Goal: Task Accomplishment & Management: Complete application form

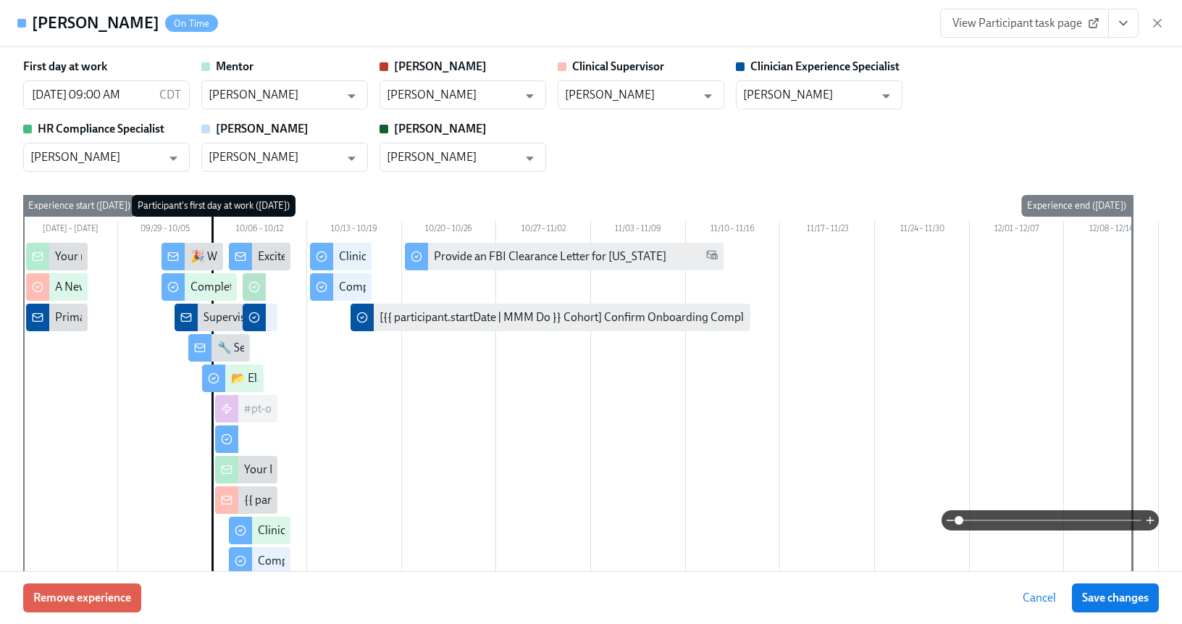
scroll to position [1342, 0]
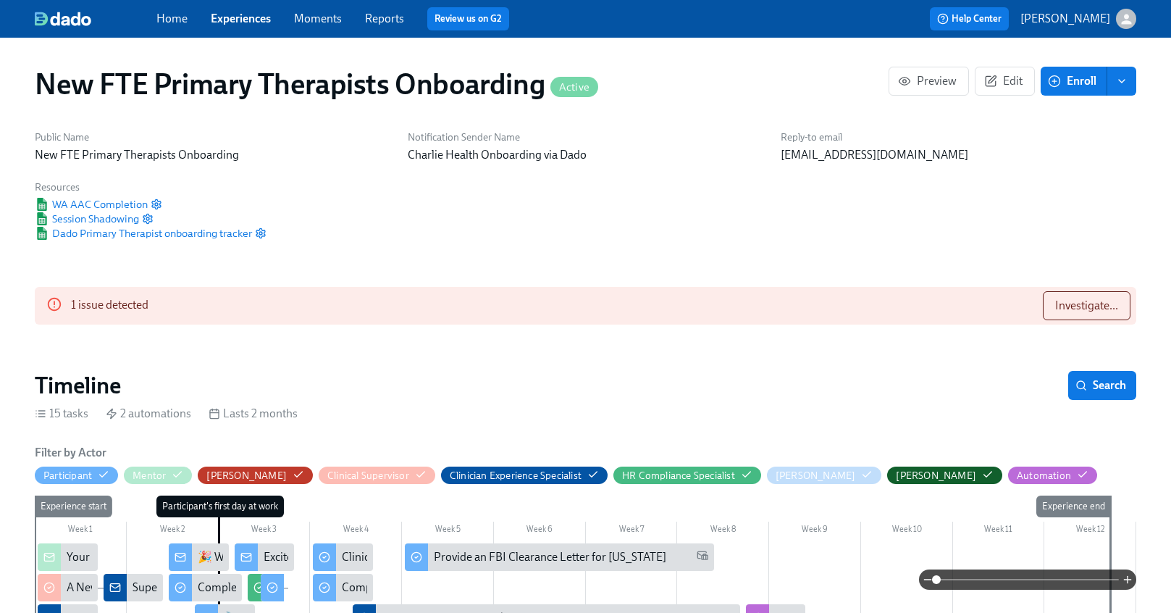
click at [267, 17] on link "Experiences" at bounding box center [241, 19] width 60 height 14
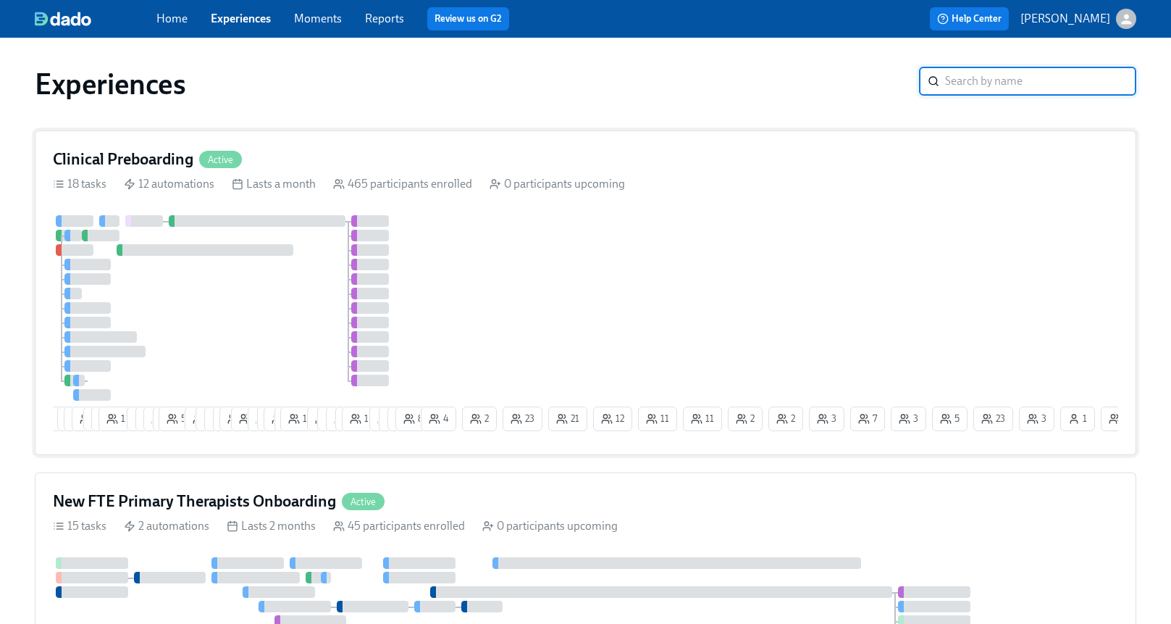
scroll to position [242, 0]
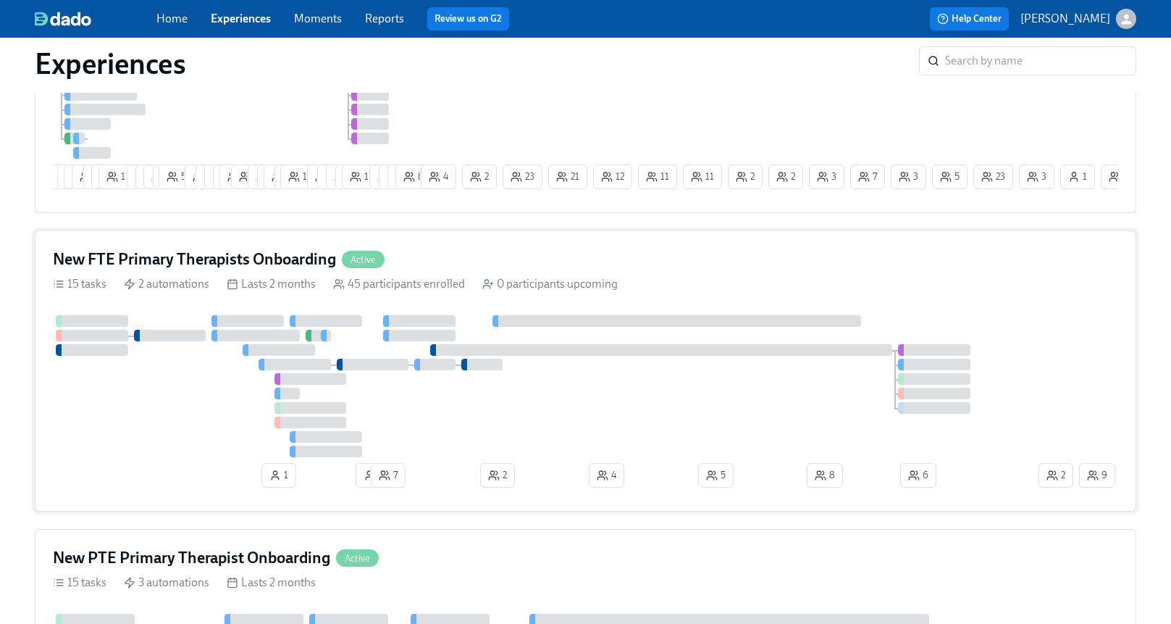
click at [420, 252] on div "New FTE Primary Therapists Onboarding Active 15 tasks 2 automations Lasts 2 mon…" at bounding box center [586, 370] width 1102 height 281
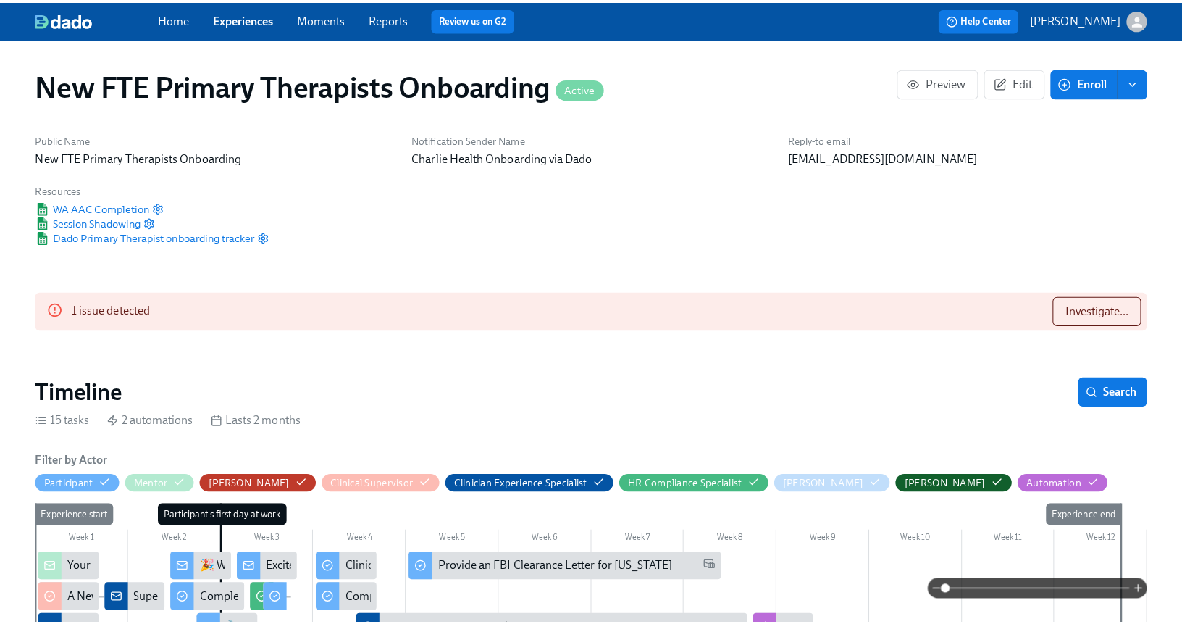
scroll to position [300, 0]
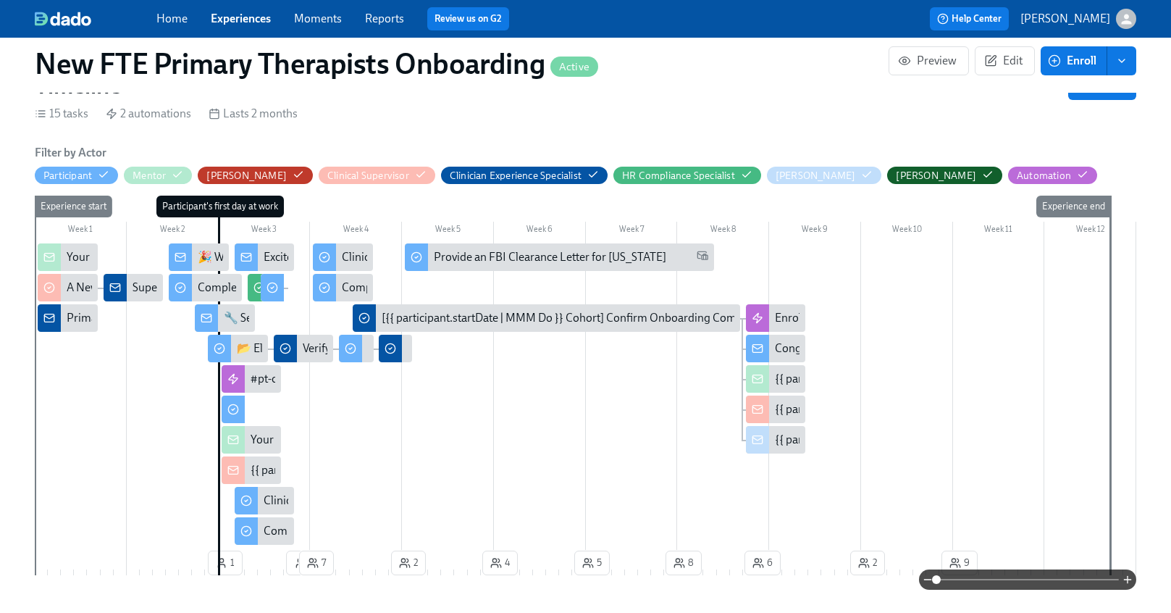
click at [224, 269] on div "🎉 Welcome to Charlie Health!" at bounding box center [199, 257] width 60 height 28
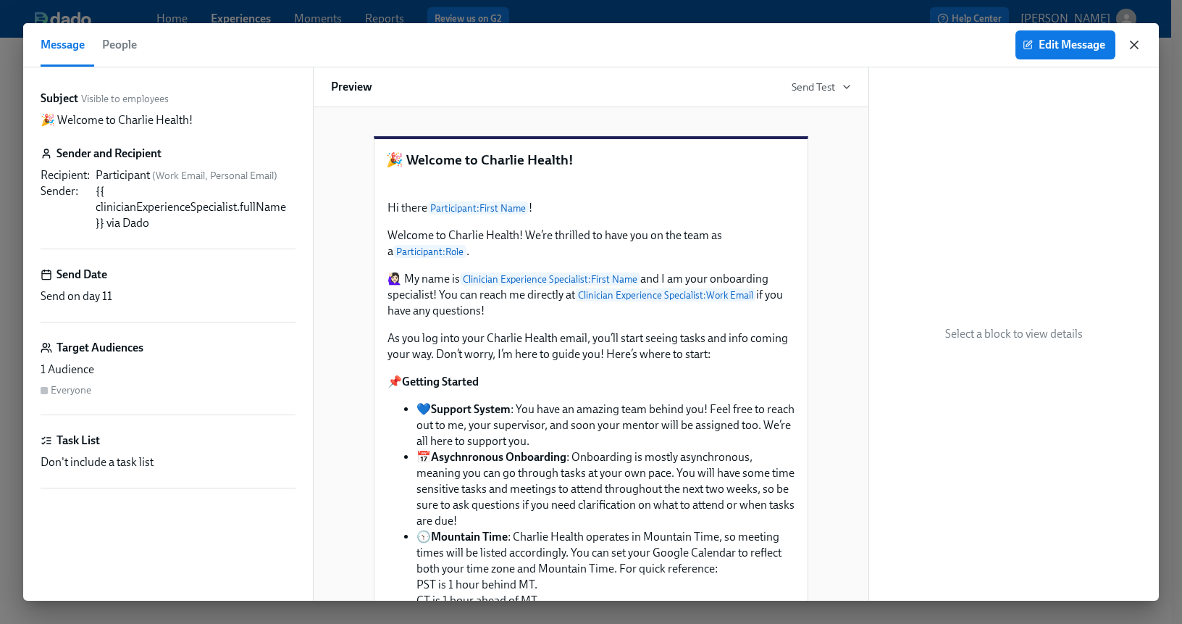
click at [1139, 45] on icon "button" at bounding box center [1134, 45] width 14 height 14
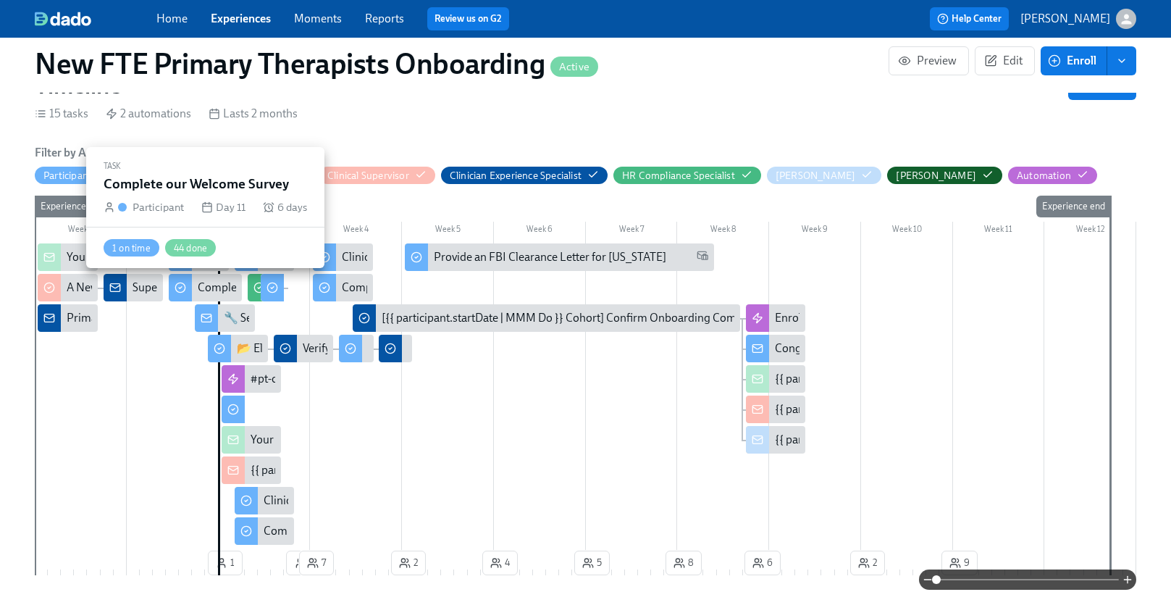
click at [209, 288] on div "Complete our Welcome Survey" at bounding box center [273, 288] width 151 height 16
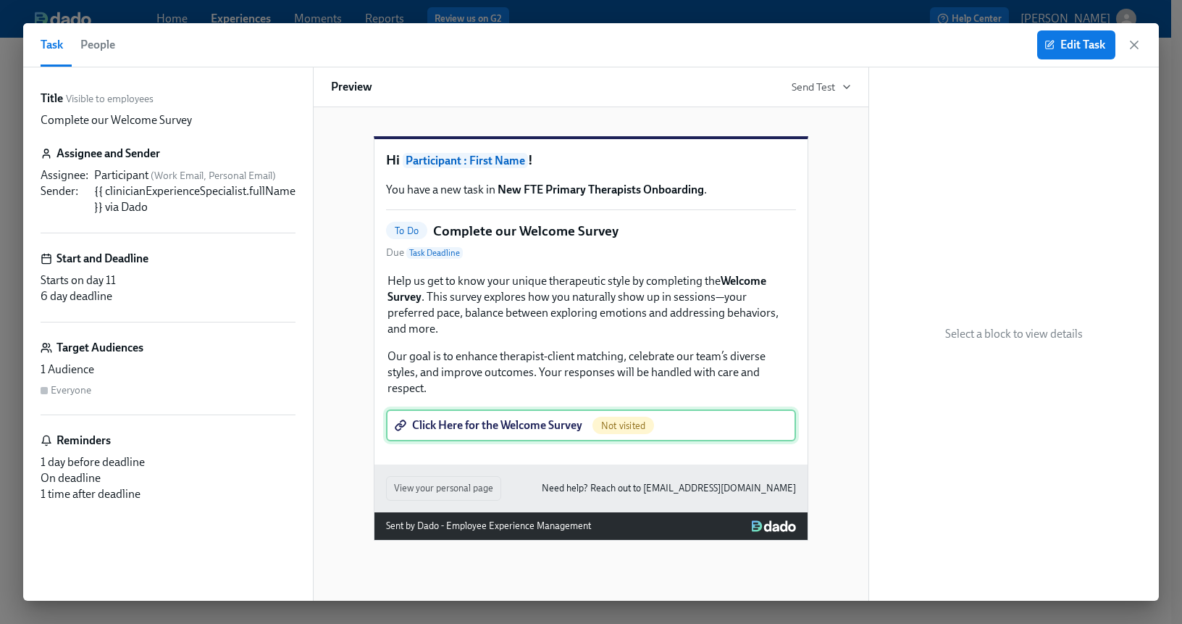
click at [684, 426] on div "Click Here for the Welcome Survey Not visited" at bounding box center [591, 425] width 410 height 32
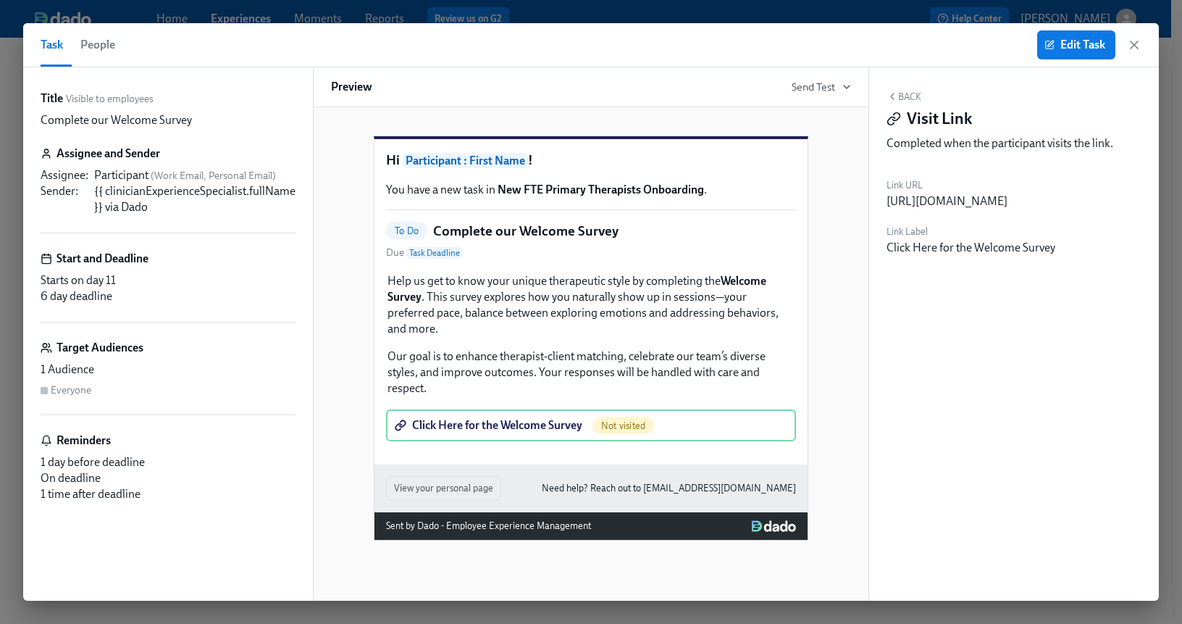
scroll to position [0, 63]
drag, startPoint x: 885, startPoint y: 201, endPoint x: 1167, endPoint y: 212, distance: 282.0
click at [1167, 212] on div "Task People Edit Task Title Visible to employees Complete our Welcome Survey As…" at bounding box center [591, 312] width 1182 height 624
copy div "[URL][DOMAIN_NAME]"
